Goal: Navigation & Orientation: Find specific page/section

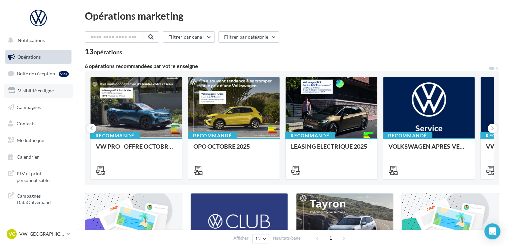
click at [44, 90] on span "Visibilité en ligne" at bounding box center [36, 91] width 36 height 6
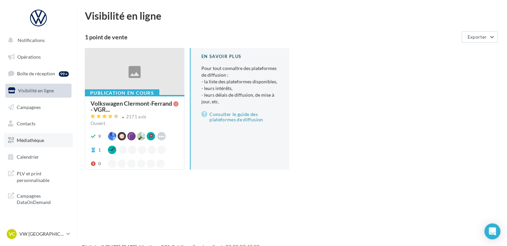
click at [38, 144] on link "Médiathèque" at bounding box center [38, 141] width 69 height 14
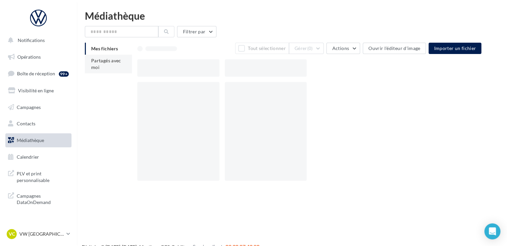
click at [114, 62] on span "Partagés avec moi" at bounding box center [106, 64] width 30 height 12
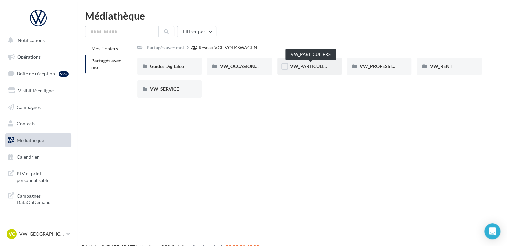
click at [310, 67] on span "VW_PARTICULIERS" at bounding box center [311, 66] width 42 height 6
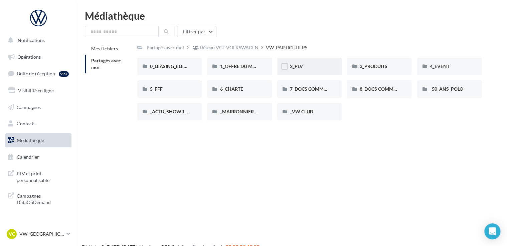
click at [302, 66] on span "2_PLV" at bounding box center [296, 66] width 13 height 6
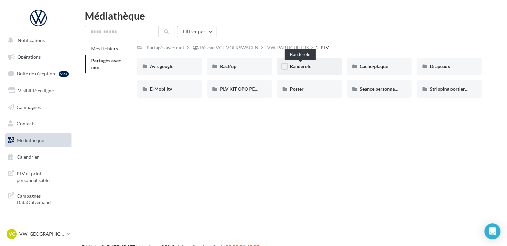
click at [306, 66] on span "Banderole" at bounding box center [300, 66] width 21 height 6
click at [226, 66] on span "Bach'up" at bounding box center [228, 66] width 16 height 6
click at [235, 83] on div "PLV KIT OPO PERENNE" at bounding box center [239, 88] width 64 height 17
click at [33, 177] on span "PLV et print personnalisable" at bounding box center [43, 176] width 52 height 14
